Goal: Task Accomplishment & Management: Complete application form

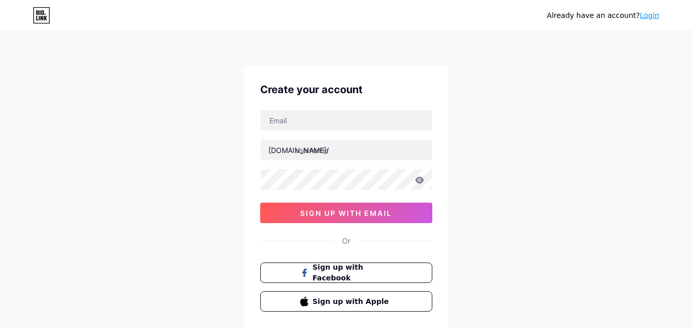
click at [351, 213] on span "sign up with email" at bounding box center [346, 213] width 92 height 9
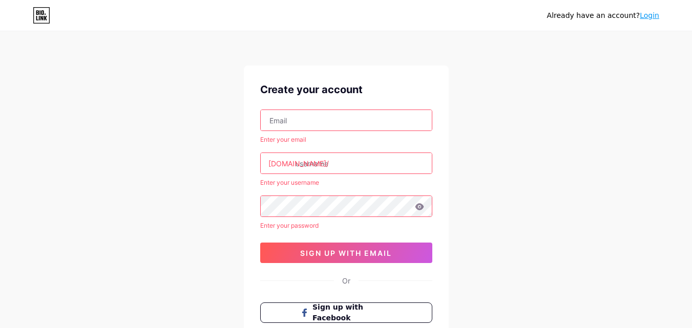
click at [341, 119] on input "text" at bounding box center [346, 120] width 171 height 20
paste input "[EMAIL_ADDRESS][DOMAIN_NAME]"
type input "[EMAIL_ADDRESS][DOMAIN_NAME]"
click at [329, 165] on input "text" at bounding box center [346, 163] width 171 height 20
paste input "wehemba"
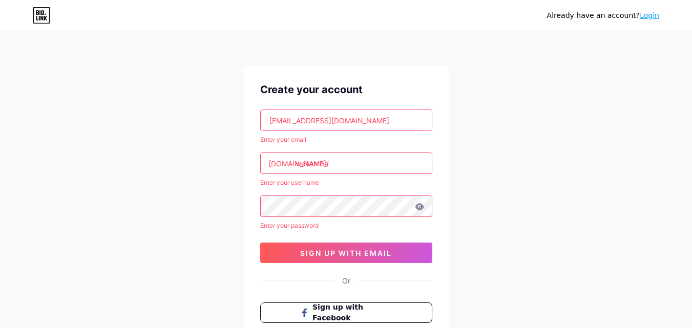
type input "wehemba"
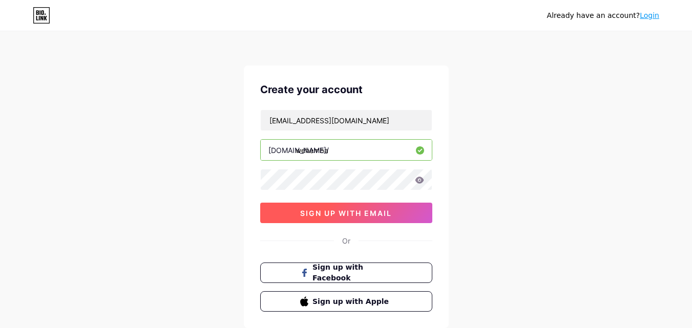
click at [305, 211] on span "sign up with email" at bounding box center [346, 213] width 92 height 9
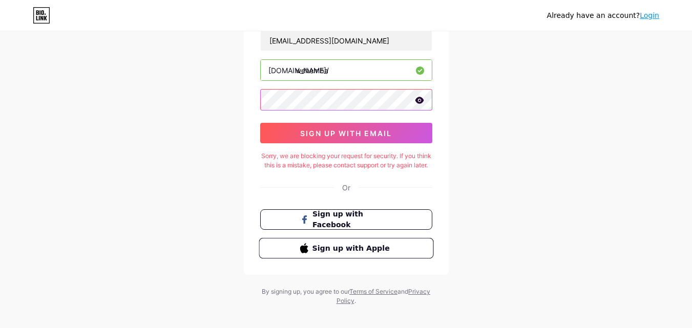
scroll to position [99, 0]
